Goal: Check status: Check status

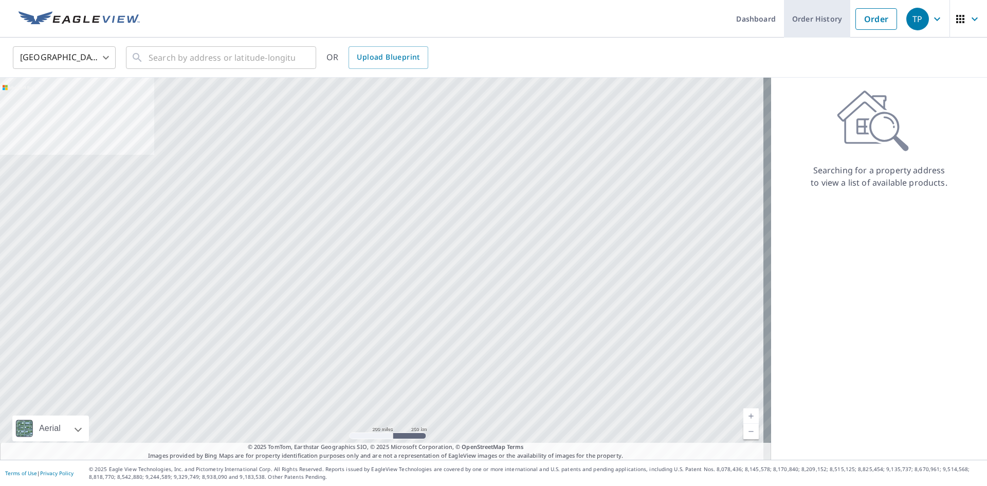
click at [788, 29] on link "Order History" at bounding box center [817, 19] width 66 height 38
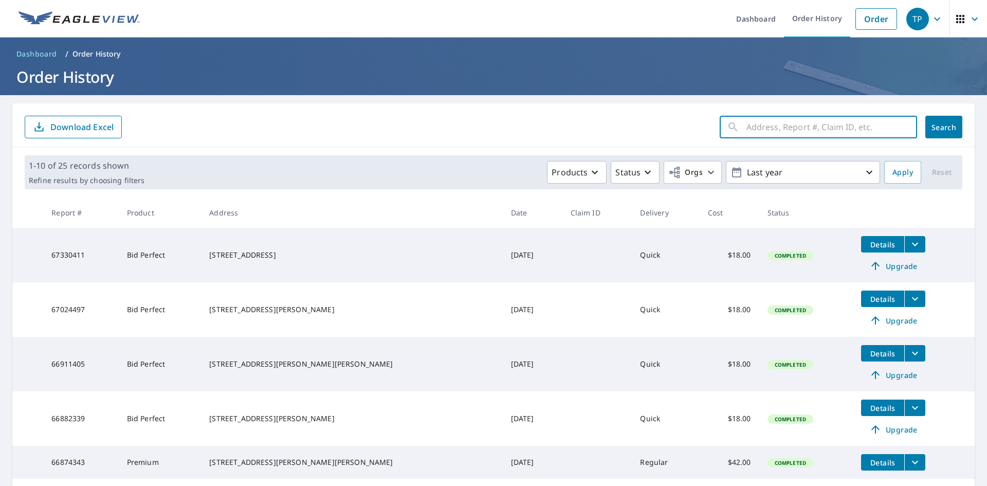
click at [752, 135] on input "text" at bounding box center [831, 127] width 171 height 29
type input "E van"
click at [944, 118] on button "Search" at bounding box center [943, 127] width 37 height 23
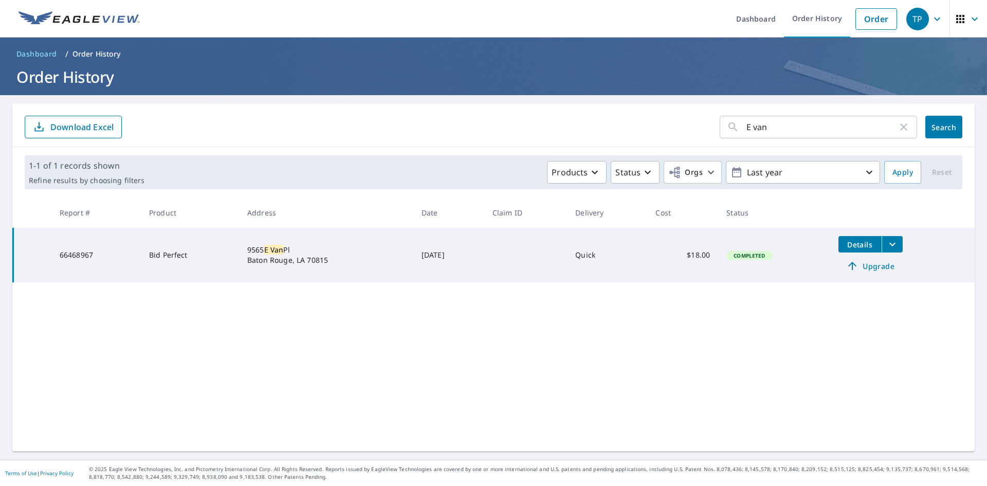
click at [855, 243] on span "Details" at bounding box center [859, 245] width 31 height 10
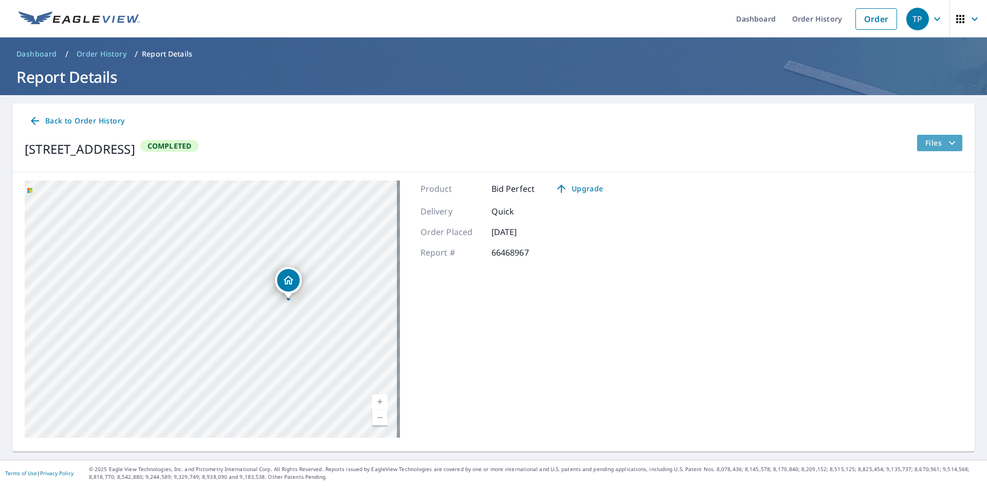
click at [946, 141] on icon "filesDropdownBtn-66468967" at bounding box center [952, 143] width 12 height 12
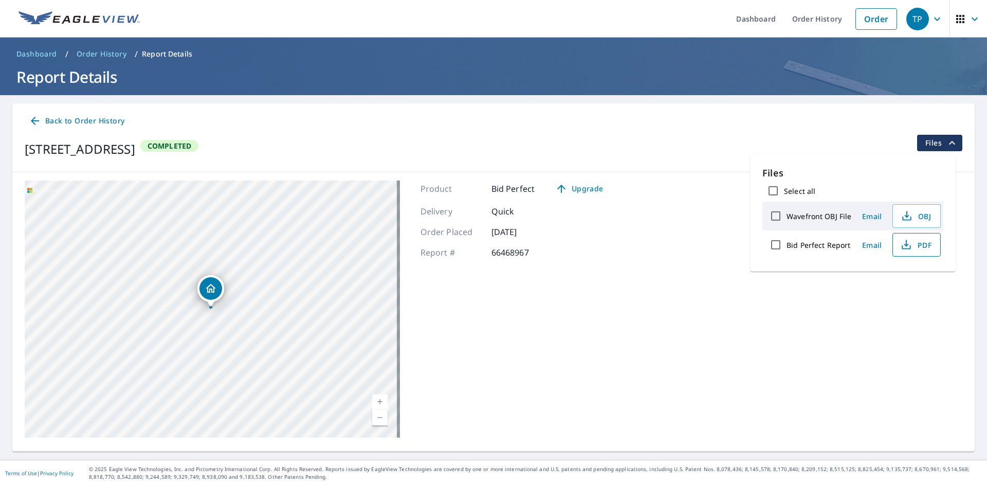
click at [915, 243] on span "PDF" at bounding box center [915, 244] width 33 height 12
